Goal: Find contact information: Find contact information

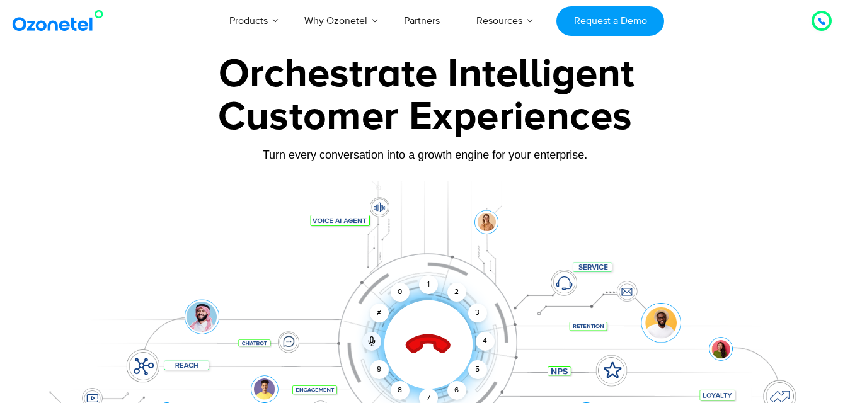
click at [415, 323] on icon at bounding box center [428, 345] width 44 height 44
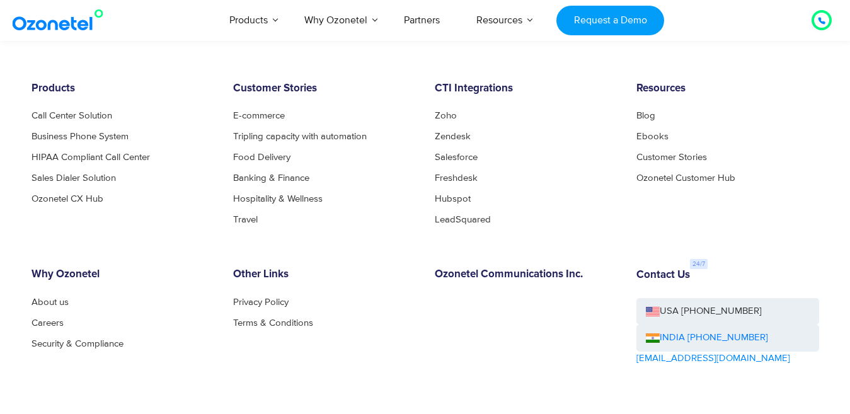
scroll to position [6829, 0]
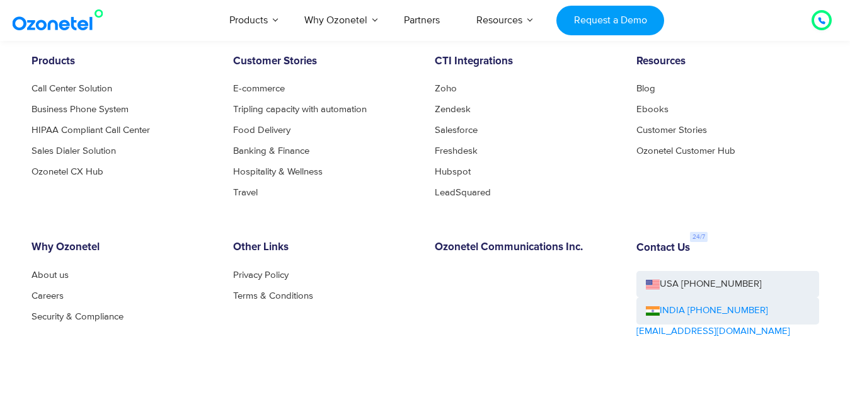
drag, startPoint x: 770, startPoint y: 307, endPoint x: 691, endPoint y: 313, distance: 78.4
click at [691, 313] on div "INDIA [PHONE_NUMBER]" at bounding box center [728, 311] width 183 height 27
copy link "[PHONE_NUMBER]"
